Goal: Task Accomplishment & Management: Manage account settings

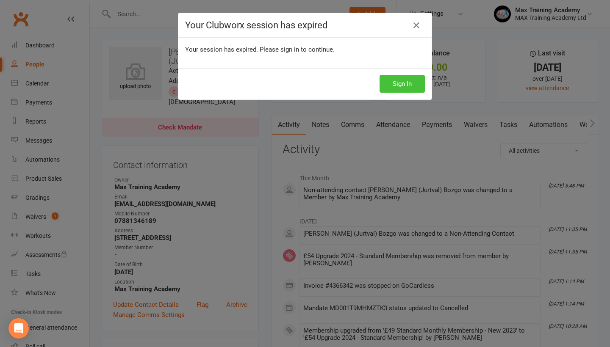
click at [408, 85] on button "Sign In" at bounding box center [401, 84] width 45 height 18
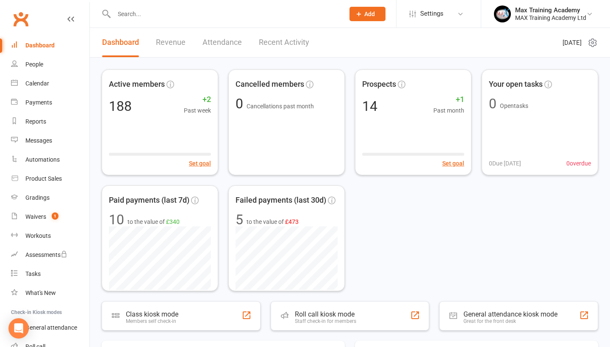
click at [198, 9] on input "text" at bounding box center [224, 14] width 227 height 12
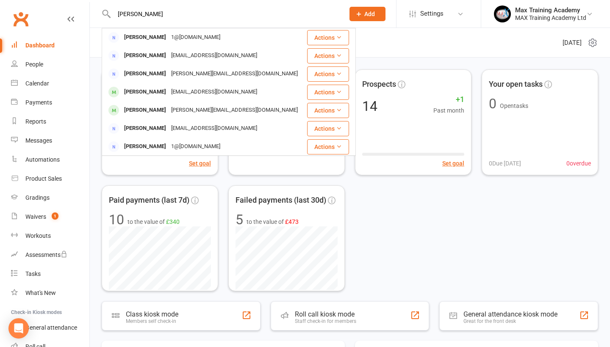
drag, startPoint x: 198, startPoint y: 9, endPoint x: 88, endPoint y: 14, distance: 110.2
click at [88, 2] on header "[PERSON_NAME] [PERSON_NAME] Heel 1@[DOMAIN_NAME] Actions [PERSON_NAME] [PERSON_…" at bounding box center [305, 2] width 610 height 0
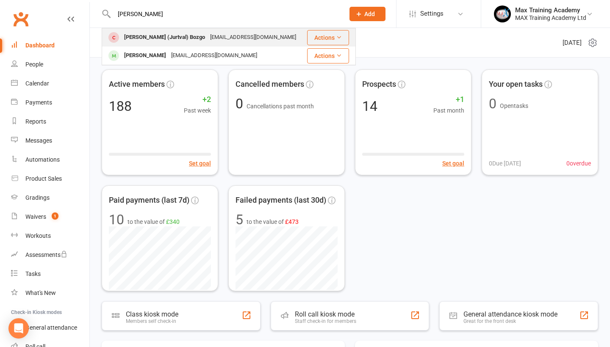
type input "[PERSON_NAME]"
click at [207, 39] on div "[EMAIL_ADDRESS][DOMAIN_NAME]" at bounding box center [252, 37] width 91 height 12
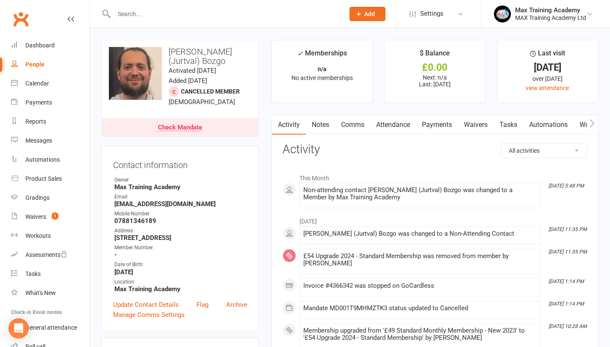
click at [169, 240] on strong "[STREET_ADDRESS]" at bounding box center [180, 238] width 133 height 8
copy render-form-field "[STREET_ADDRESS]"
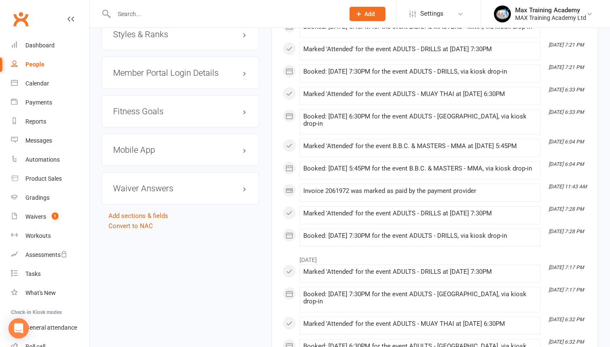
scroll to position [926, 0]
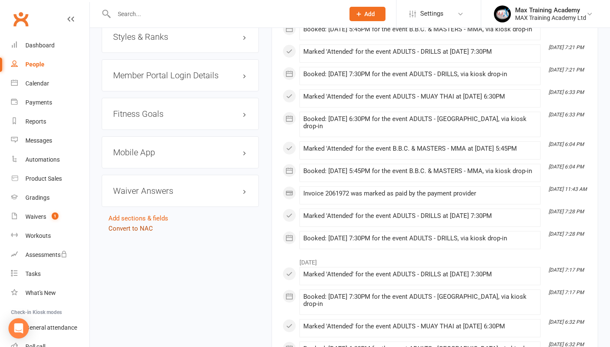
click at [141, 232] on link "Convert to NAC" at bounding box center [130, 229] width 44 height 8
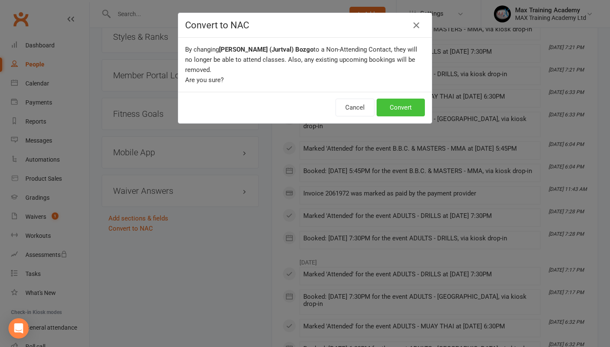
click at [409, 102] on button "Convert" at bounding box center [400, 108] width 48 height 18
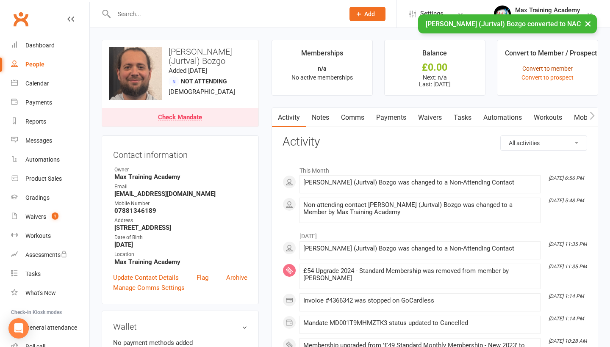
click at [546, 66] on link "Convert to member" at bounding box center [547, 68] width 50 height 7
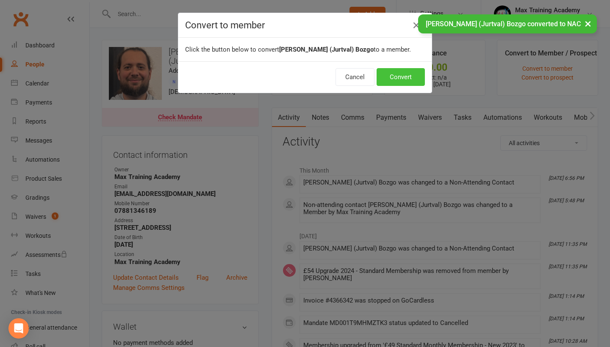
click at [404, 77] on button "Convert" at bounding box center [400, 77] width 48 height 18
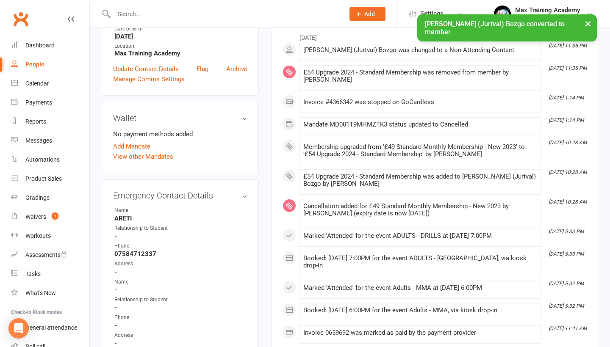
scroll to position [241, 0]
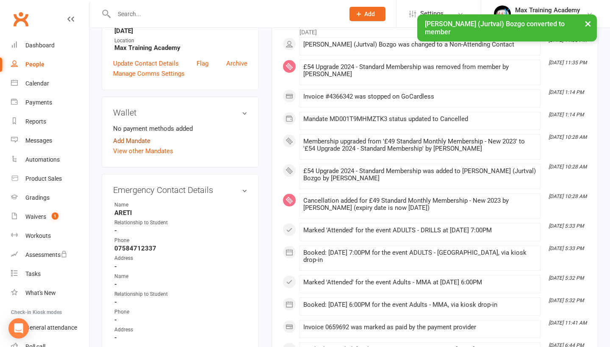
click at [145, 146] on link "Add Mandate" at bounding box center [131, 141] width 37 height 10
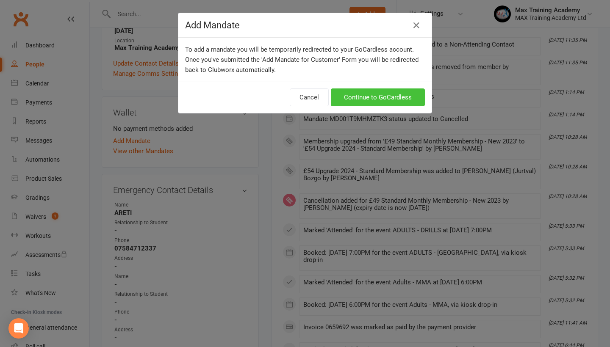
click at [398, 97] on link "Continue to GoCardless" at bounding box center [378, 97] width 94 height 18
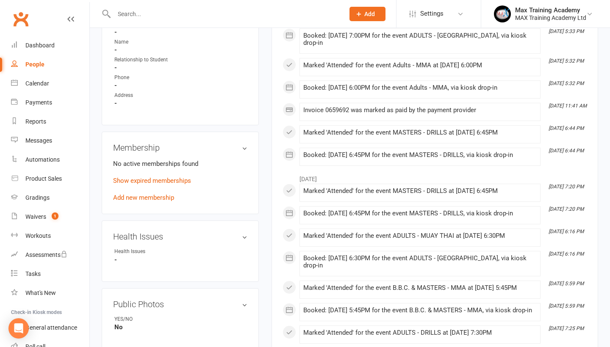
scroll to position [512, 0]
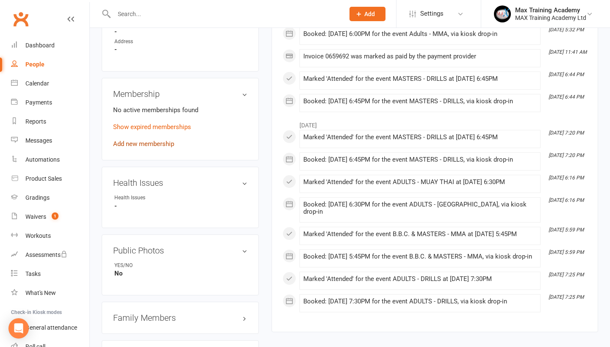
click at [152, 148] on link "Add new membership" at bounding box center [143, 144] width 61 height 8
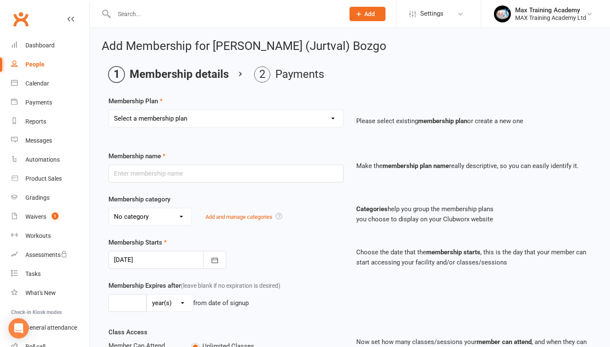
select select "23"
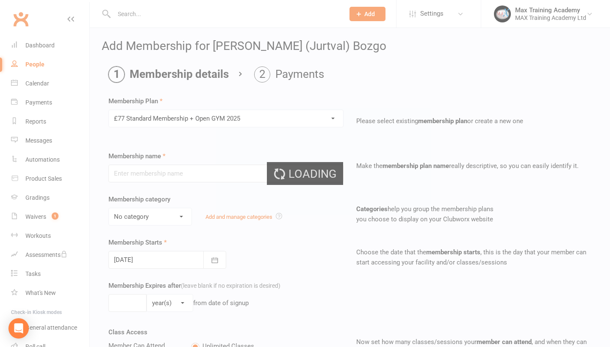
type input "£77 Standard Membership + Open GYM 2025"
select select "4"
type input "0"
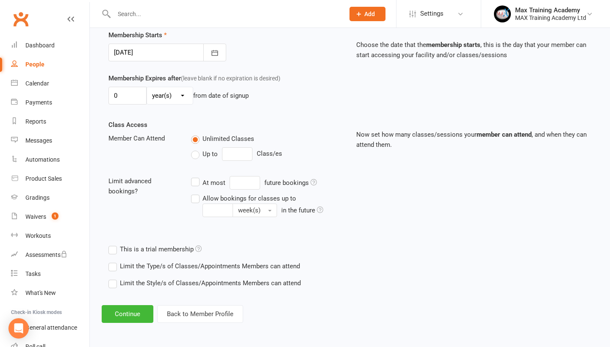
scroll to position [214, 0]
click at [157, 261] on label "Limit the Type/s of Classes/Appointments Members can attend" at bounding box center [203, 266] width 191 height 10
click at [114, 261] on input "Limit the Type/s of Classes/Appointments Members can attend" at bounding box center [111, 261] width 6 height 0
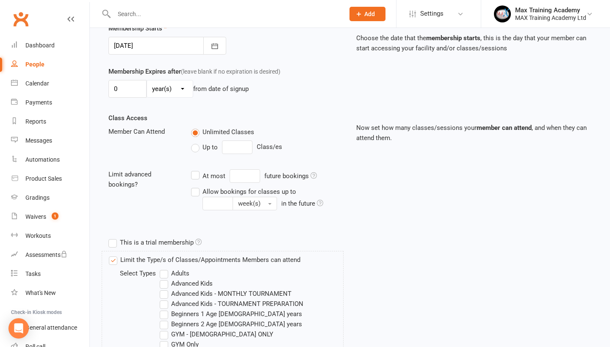
click at [171, 274] on label "Adults" at bounding box center [175, 273] width 30 height 10
click at [165, 268] on input "Adults" at bounding box center [163, 268] width 6 height 0
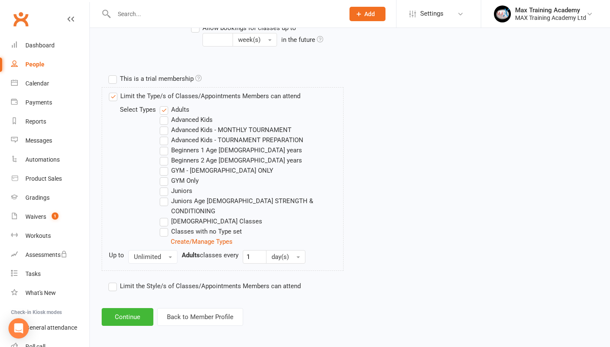
scroll to position [378, 0]
click at [175, 178] on label "GYM Only" at bounding box center [179, 181] width 39 height 10
click at [165, 176] on input "GYM Only" at bounding box center [163, 176] width 6 height 0
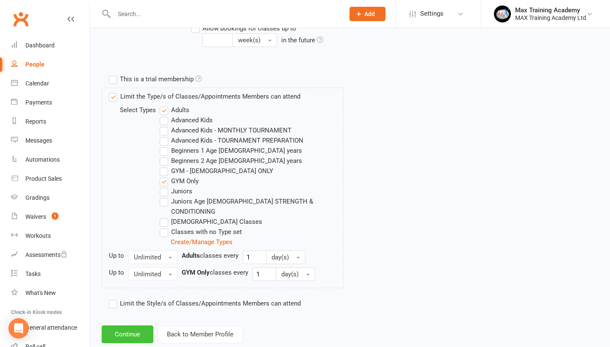
click at [131, 326] on button "Continue" at bounding box center [128, 335] width 52 height 18
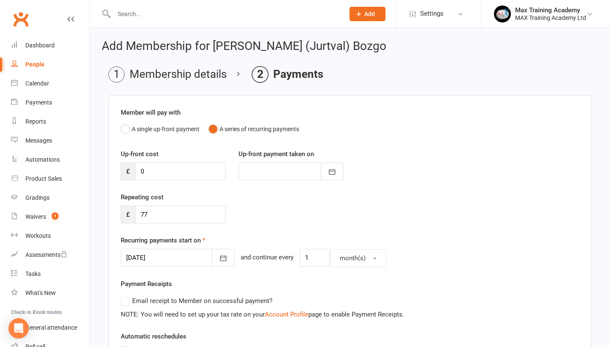
scroll to position [51, 0]
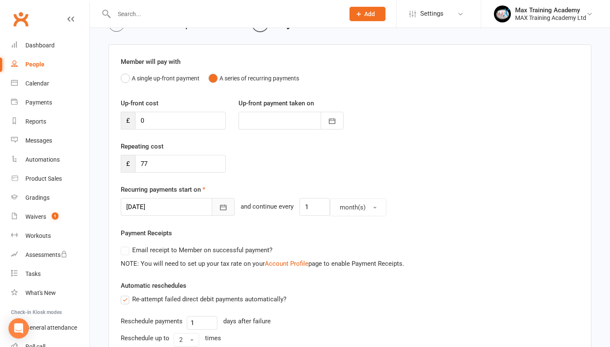
click at [219, 208] on icon "button" at bounding box center [223, 207] width 8 height 8
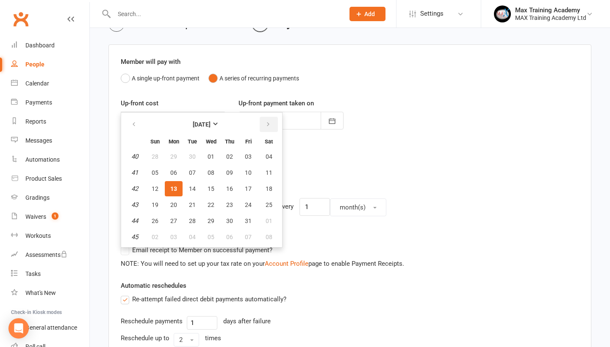
click at [271, 119] on button "button" at bounding box center [269, 124] width 18 height 15
click at [265, 189] on span "15" at bounding box center [268, 188] width 7 height 7
type input "15 Nov 2025"
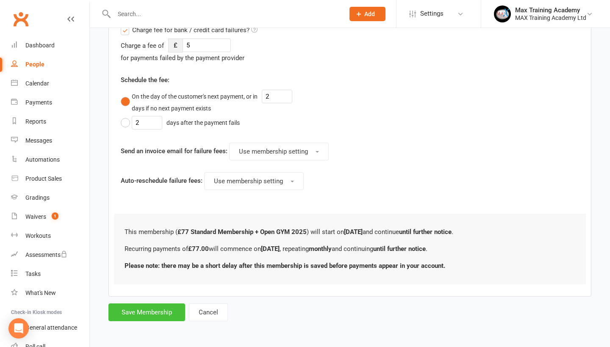
scroll to position [408, 0]
click at [137, 307] on button "Save Membership" at bounding box center [146, 313] width 77 height 18
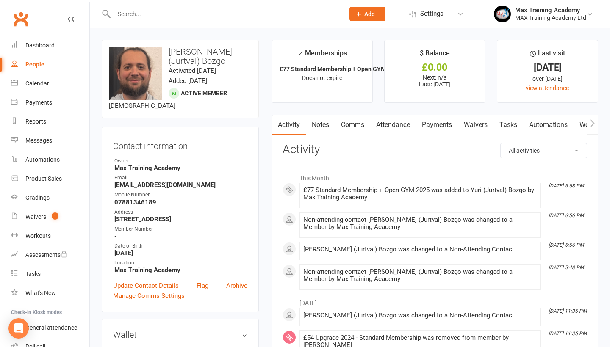
click at [208, 53] on h3 "[PERSON_NAME] (Jurtval) Bozgo" at bounding box center [180, 56] width 143 height 19
